Goal: Check status: Check status

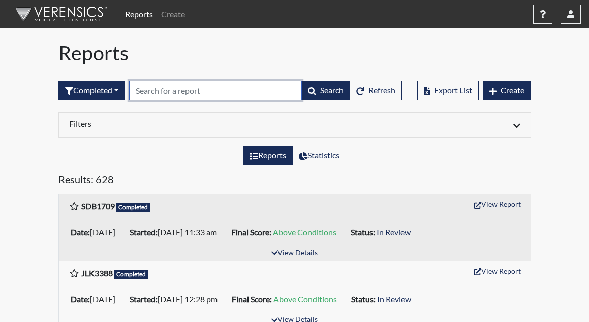
click at [223, 92] on input "text" at bounding box center [215, 90] width 173 height 19
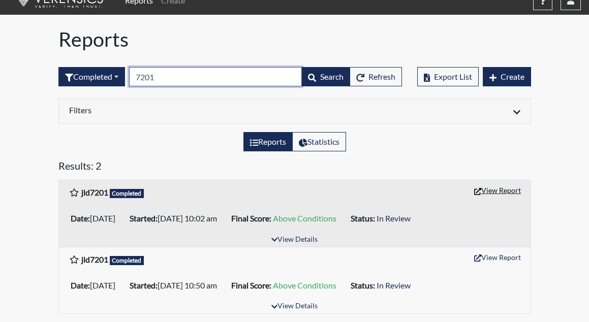
type input "7201"
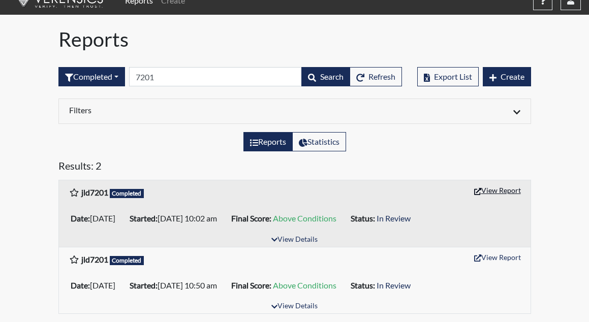
click at [487, 191] on button "View Report" at bounding box center [497, 190] width 56 height 16
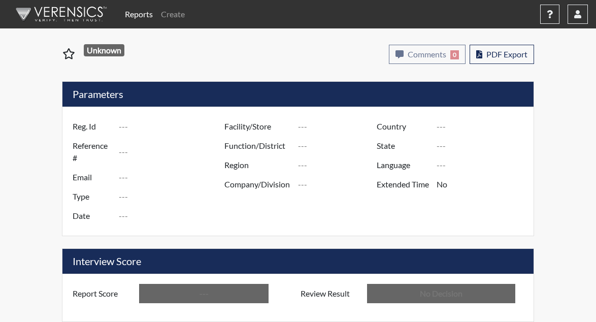
type input "jld7201"
type input "48308"
type input "---"
type input "Corrections Pre-Employment"
type input "Jul 1, 2025"
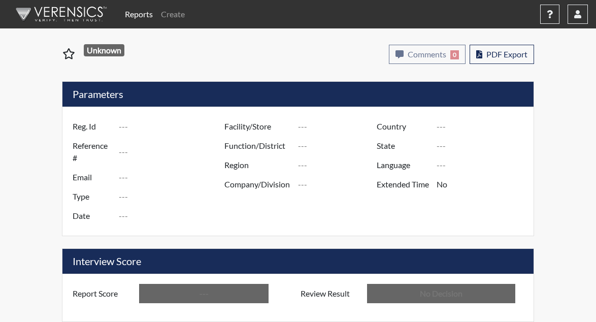
type input "[PERSON_NAME]"
type input "[GEOGRAPHIC_DATA]"
type input "[US_STATE]"
type input "English"
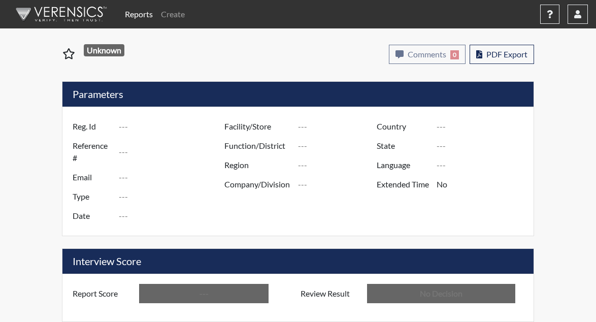
type input "Above Conditions"
type input "In Review"
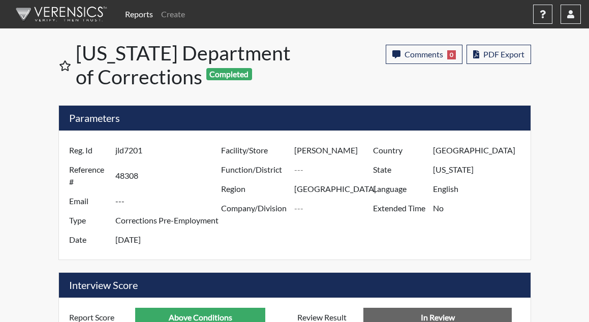
scroll to position [169, 353]
